Goal: Information Seeking & Learning: Find specific fact

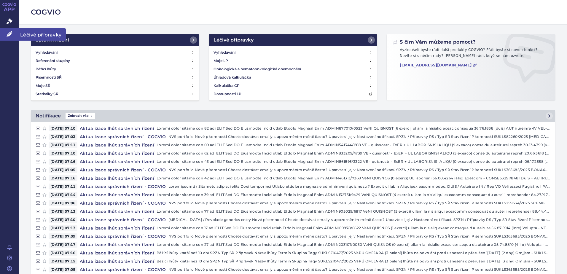
click at [7, 34] on icon at bounding box center [10, 34] width 6 height 6
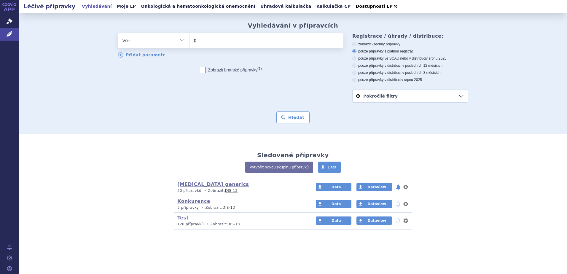
type input "pi"
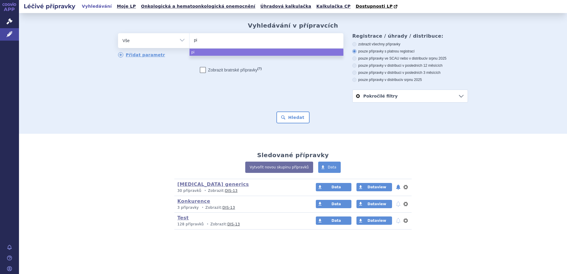
type input "piq"
type input "piqra"
type input "[MEDICAL_DATA]"
select select "[MEDICAL_DATA]"
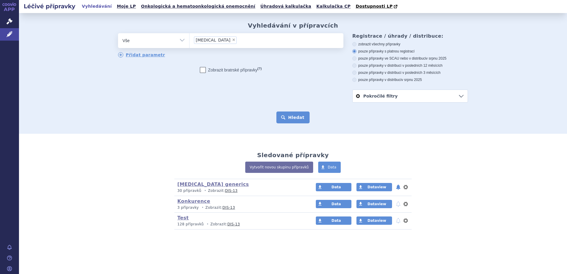
click at [293, 118] on button "Hledat" at bounding box center [292, 117] width 33 height 12
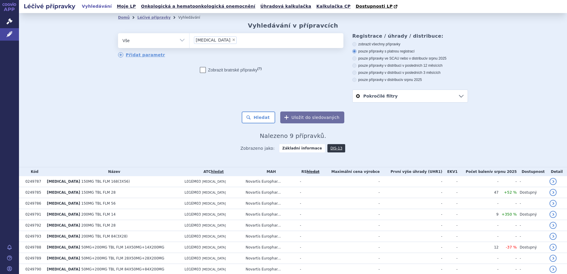
click at [328, 150] on link "DIS-13" at bounding box center [336, 148] width 18 height 8
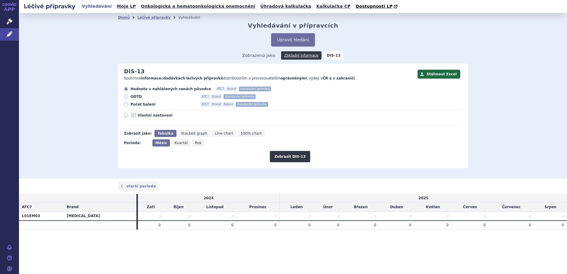
click at [137, 104] on span "Počet balení" at bounding box center [162, 104] width 65 height 5
click at [128, 104] on input "Počet balení ATC7 Brand Balení standardní jednotka" at bounding box center [127, 105] width 4 height 4
radio input "true"
click at [285, 154] on button "Zobrazit DIS-13" at bounding box center [290, 156] width 40 height 11
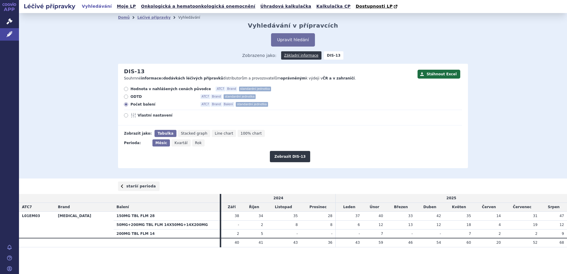
click at [146, 187] on link "starší perioda" at bounding box center [139, 185] width 42 height 9
click at [441, 186] on link "novější perioda" at bounding box center [445, 185] width 44 height 9
click at [299, 42] on button "Upravit hledání" at bounding box center [293, 39] width 44 height 13
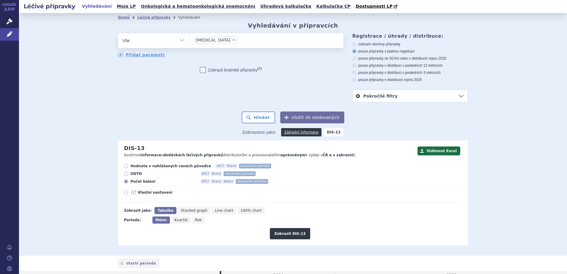
click at [232, 40] on span "×" at bounding box center [234, 40] width 4 height 4
click at [189, 40] on select "piqray" at bounding box center [189, 40] width 0 height 15
select select
type input "vij"
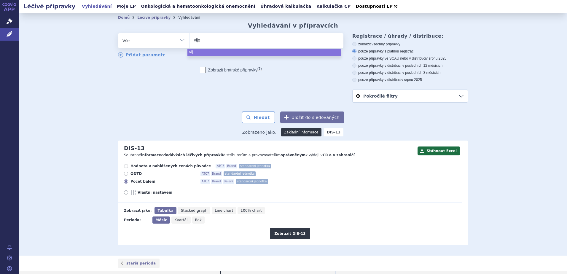
type input "vijoi"
type input "vijoice"
select select "vijoice"
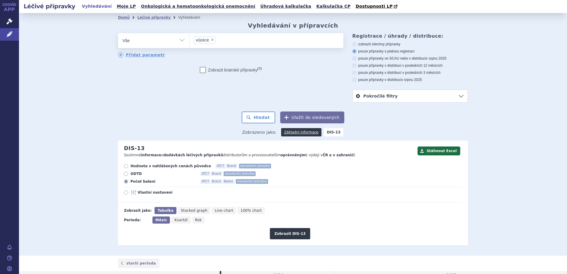
click at [265, 111] on form "odstranit Vše Přípravek/SUKL kód MAH VPOIS ATC/Aktivní látka piqray" at bounding box center [293, 78] width 350 height 90
click at [264, 119] on button "Hledat" at bounding box center [258, 117] width 33 height 12
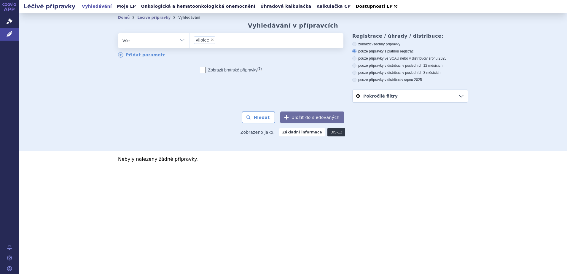
click at [211, 41] on span "×" at bounding box center [212, 40] width 4 height 4
click at [189, 41] on select "vijoice" at bounding box center [189, 40] width 0 height 15
select select
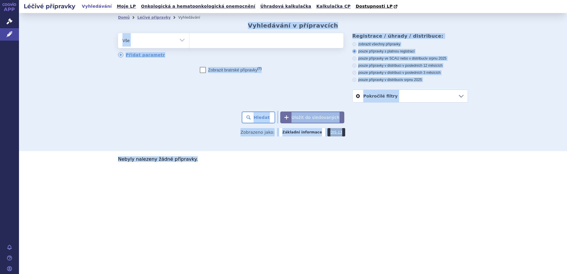
drag, startPoint x: 101, startPoint y: 29, endPoint x: 326, endPoint y: 172, distance: 266.0
click at [326, 172] on section "Domů Léčivé přípravky Vyhledávání Vyhledávání v přípravcích odstranit Vše Přípr…" at bounding box center [293, 102] width 548 height 178
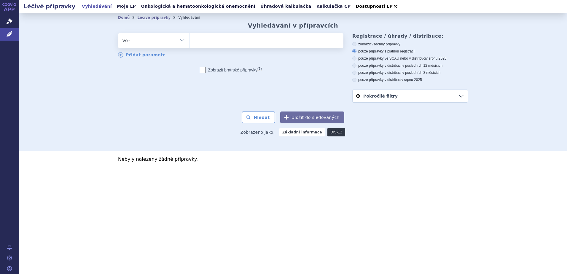
click at [245, 45] on ul at bounding box center [266, 39] width 154 height 12
click at [189, 45] on select "vijoice" at bounding box center [189, 40] width 0 height 15
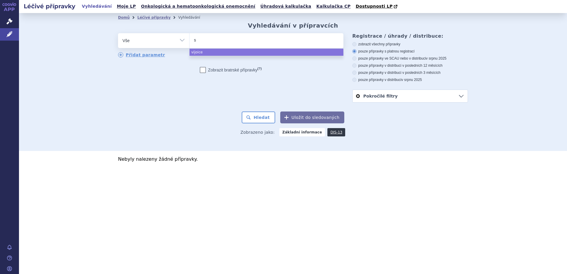
type input "sc"
type input "scem"
type input "scembl"
type input "scembli"
type input "scemblix"
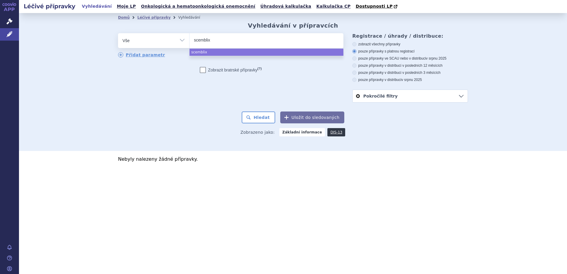
select select "scemblix"
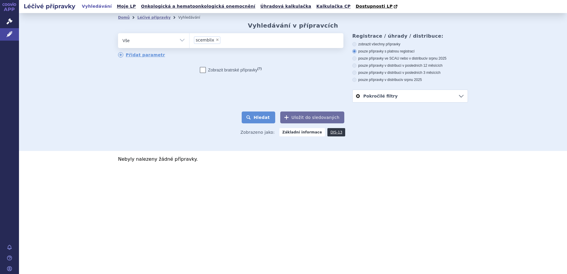
click at [261, 113] on button "Hledat" at bounding box center [258, 117] width 33 height 12
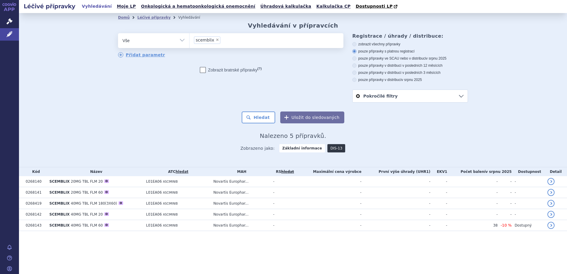
click at [328, 148] on link "DIS-13" at bounding box center [336, 148] width 18 height 8
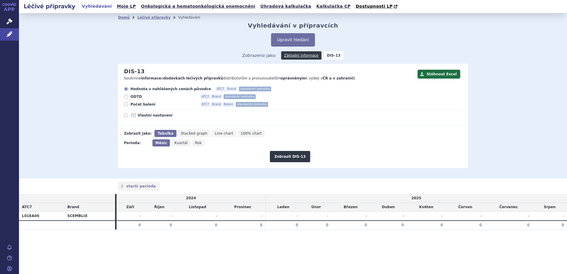
click at [145, 103] on span "Počet balení" at bounding box center [162, 104] width 65 height 5
click at [128, 103] on input "Počet balení ATC7 Brand Balení standardní jednotka" at bounding box center [127, 105] width 4 height 4
radio input "true"
click at [294, 156] on button "Zobrazit DIS-13" at bounding box center [290, 156] width 40 height 11
